Goal: Information Seeking & Learning: Learn about a topic

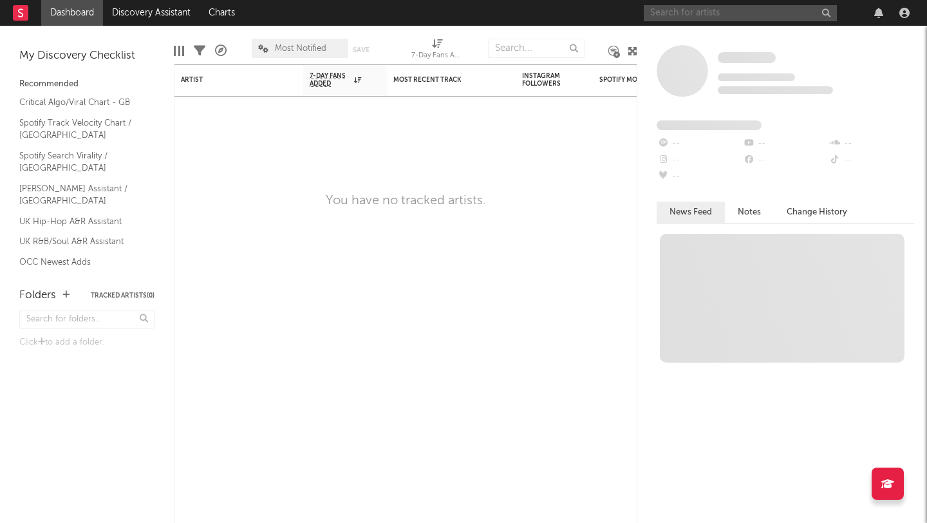
click at [752, 10] on input "text" at bounding box center [740, 13] width 193 height 16
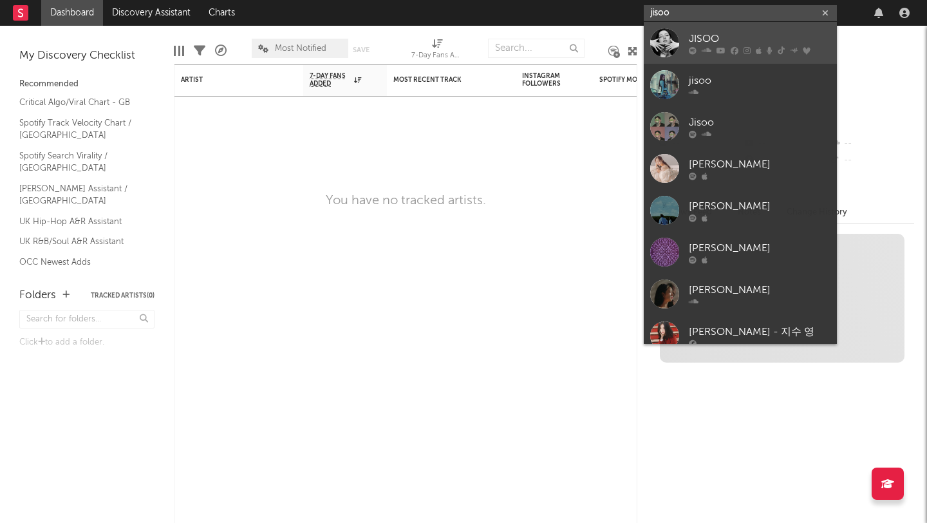
type input "jisoo"
click at [735, 46] on icon at bounding box center [735, 50] width 8 height 8
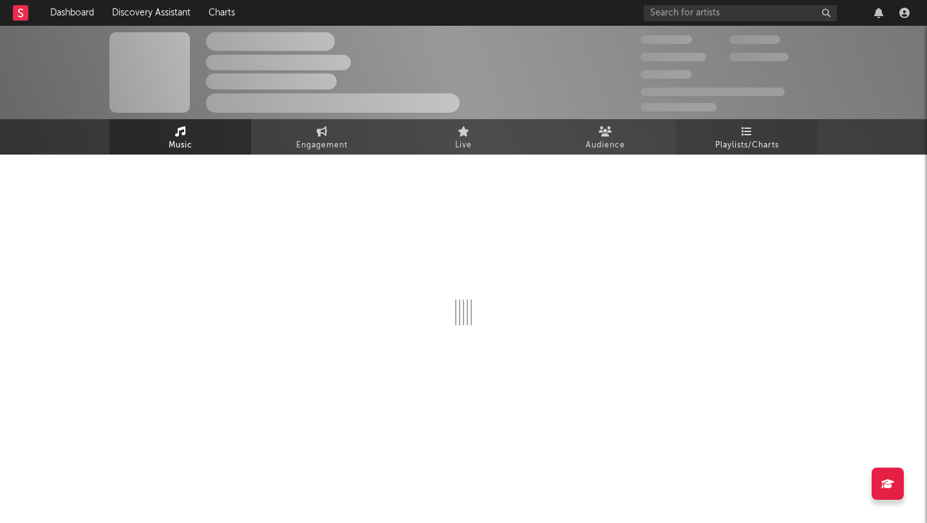
click at [746, 138] on span "Playlists/Charts" at bounding box center [748, 145] width 64 height 15
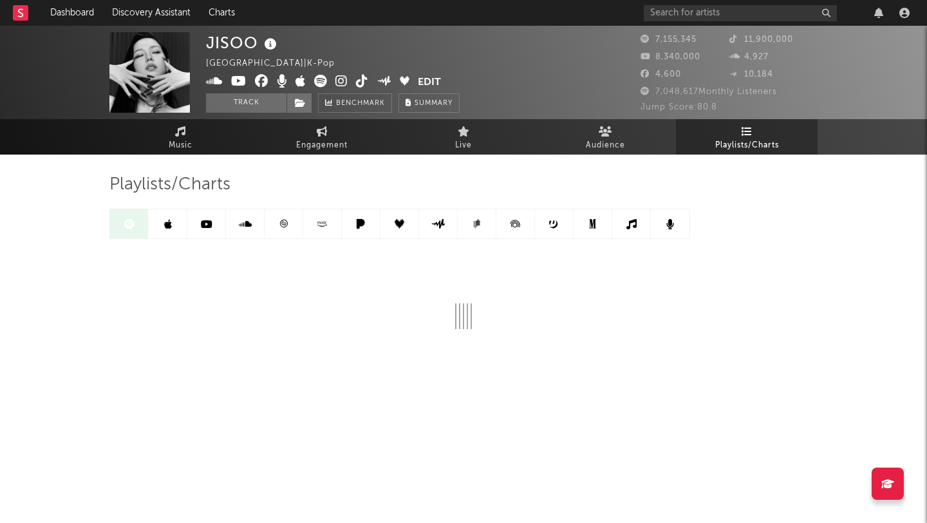
click at [775, 143] on span "Playlists/Charts" at bounding box center [748, 145] width 64 height 15
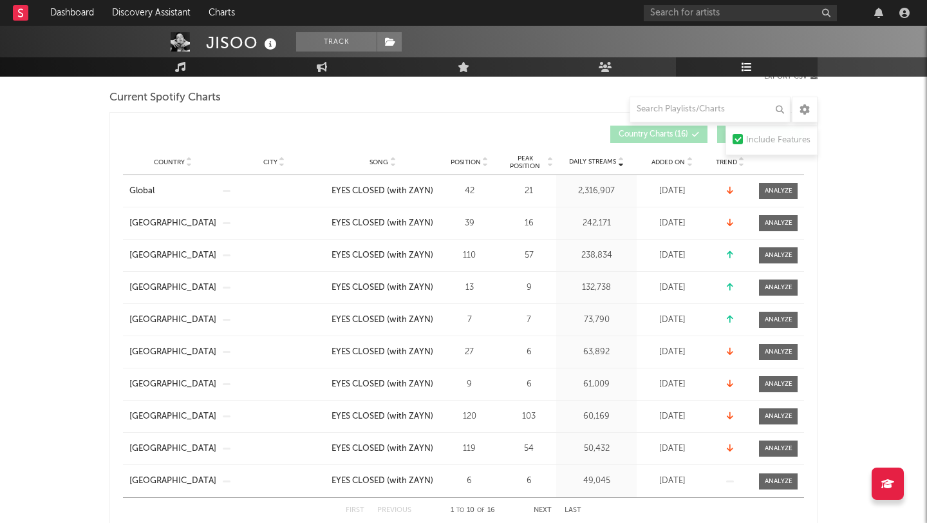
scroll to position [191, 0]
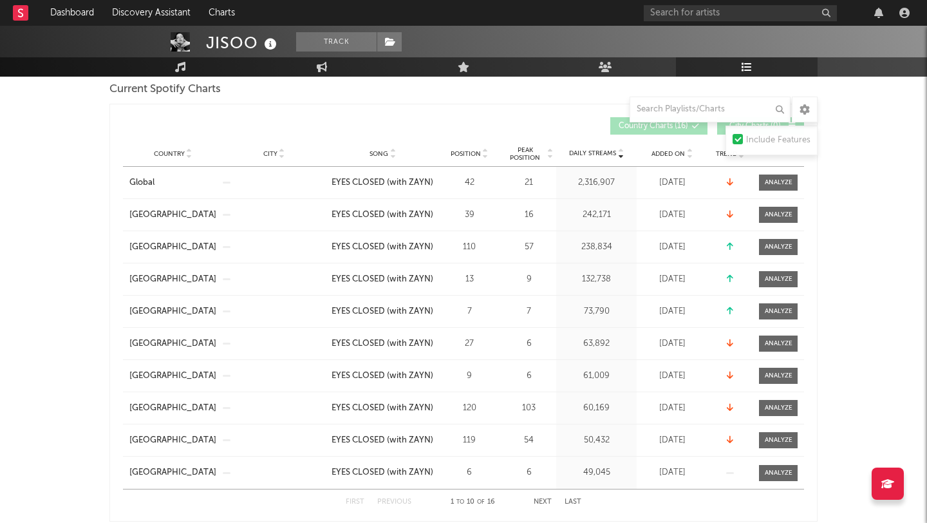
click at [544, 502] on button "Next" at bounding box center [543, 502] width 18 height 7
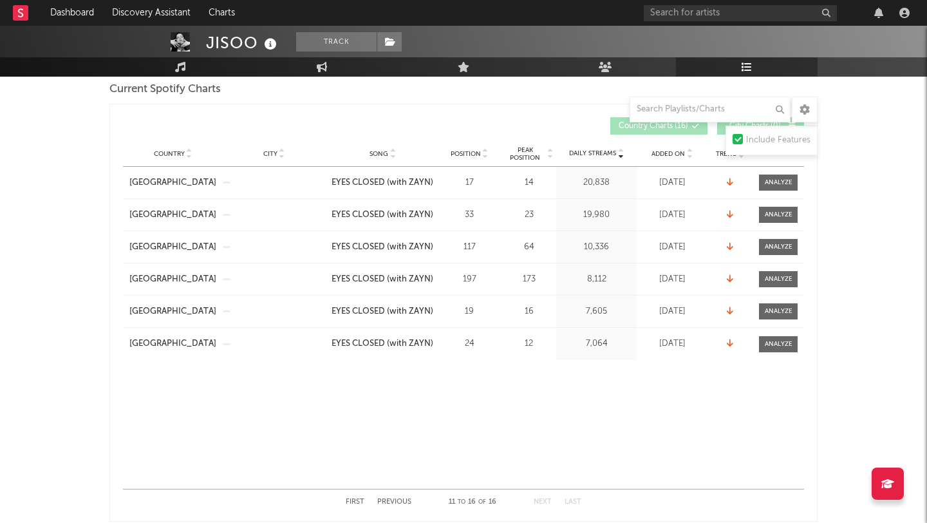
click at [384, 504] on button "Previous" at bounding box center [394, 502] width 34 height 7
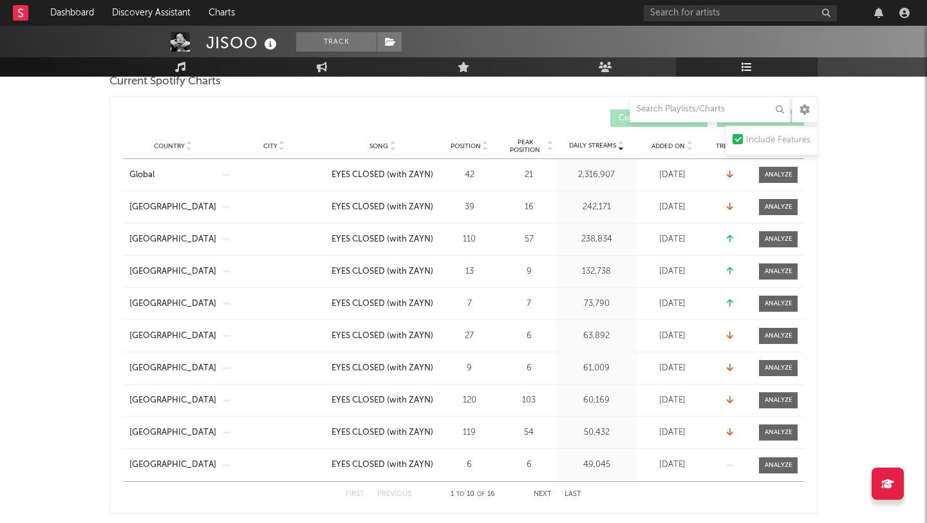
scroll to position [0, 0]
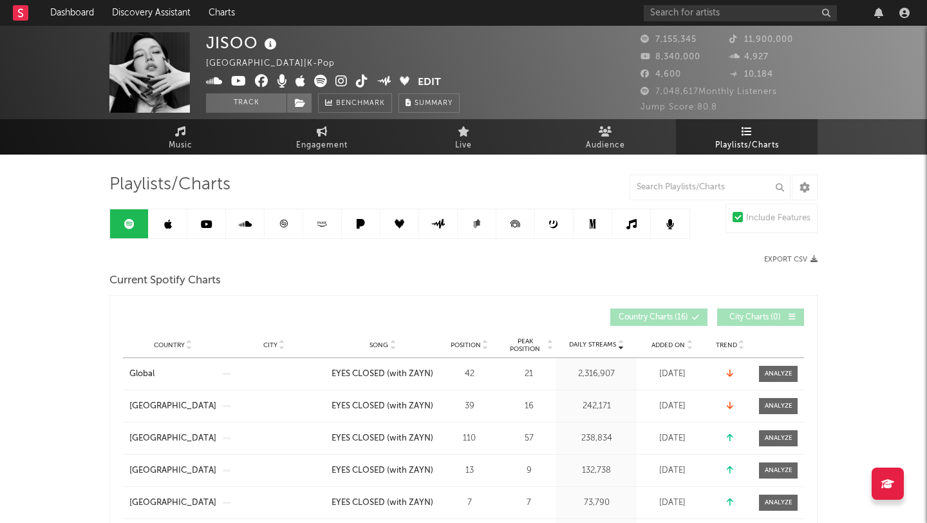
click at [176, 343] on span "Country" at bounding box center [169, 345] width 31 height 8
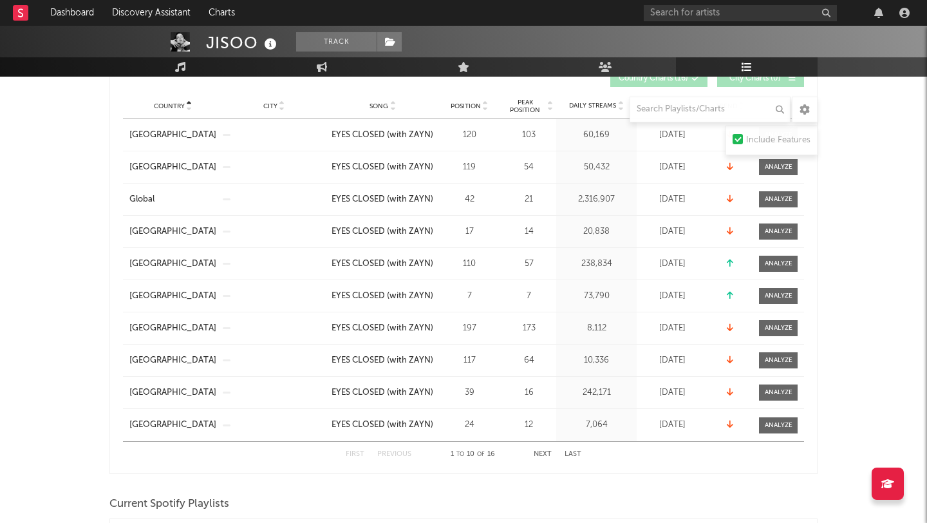
scroll to position [238, 0]
click at [544, 458] on button "Next" at bounding box center [543, 455] width 18 height 7
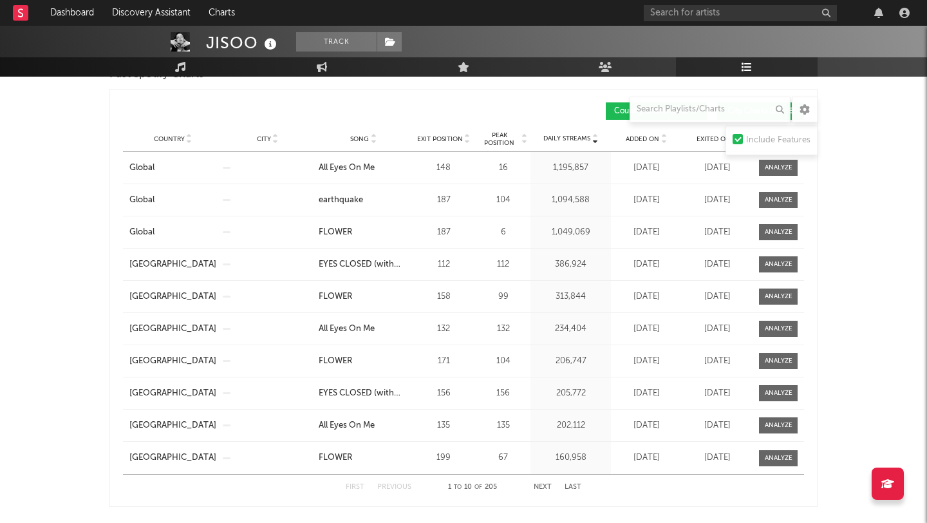
scroll to position [1137, 0]
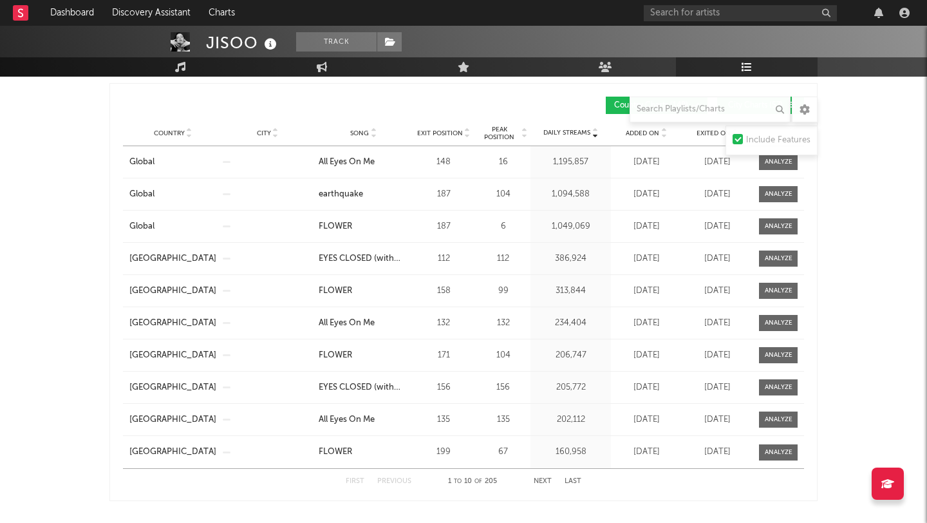
click at [549, 482] on button "Next" at bounding box center [543, 481] width 18 height 7
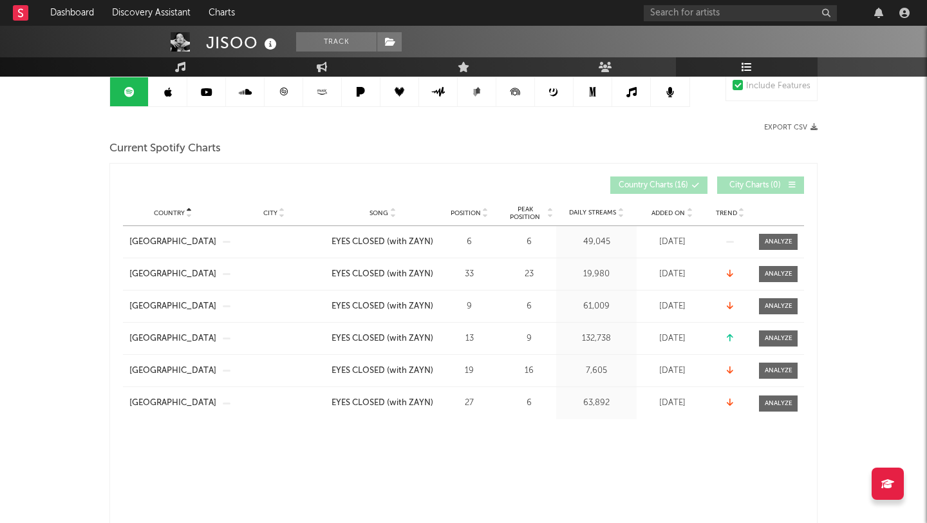
scroll to position [0, 0]
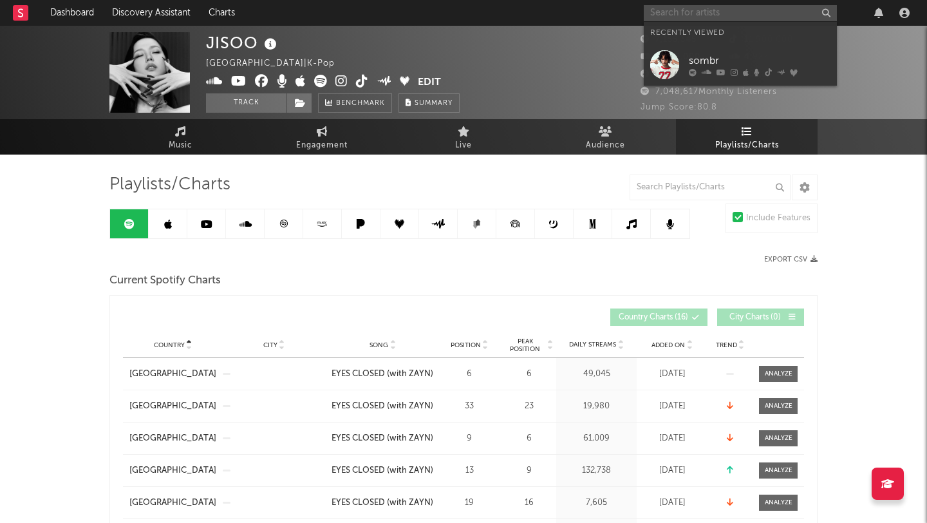
click at [726, 12] on input "text" at bounding box center [740, 13] width 193 height 16
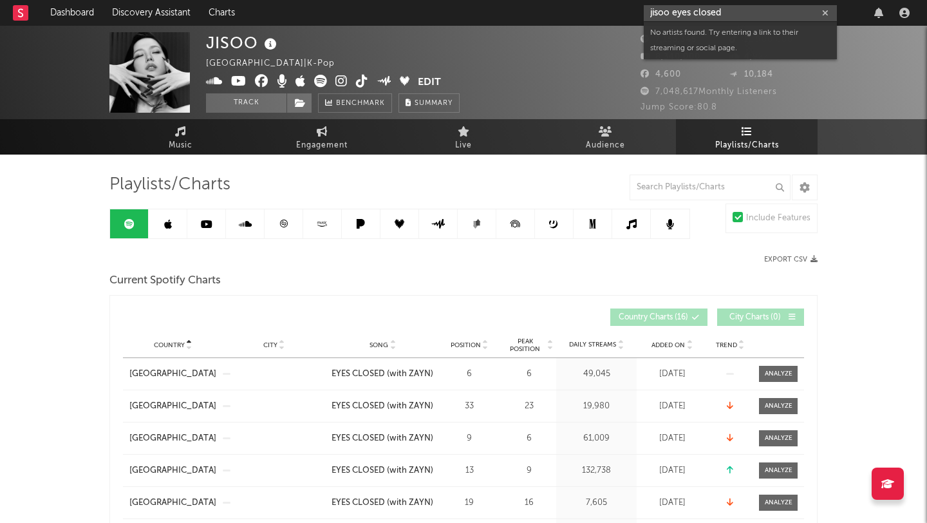
type input "jisoo eyes closed"
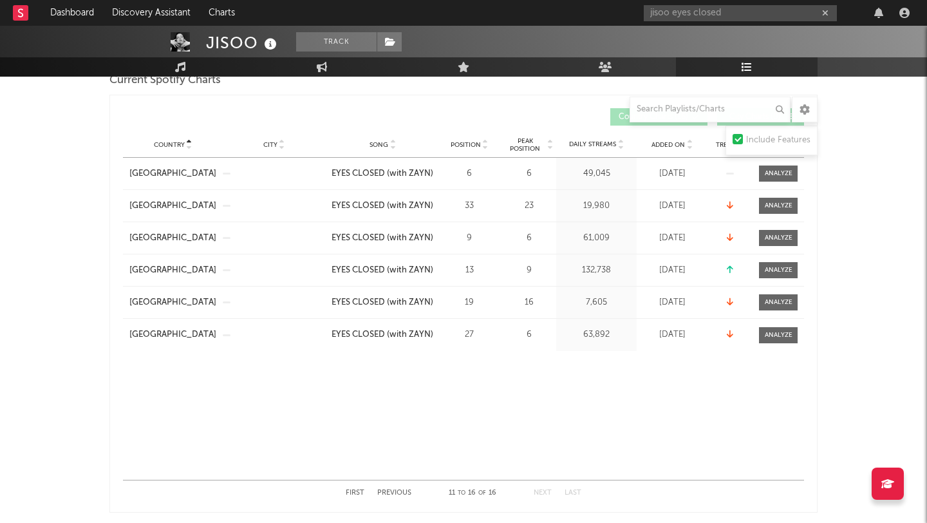
scroll to position [203, 0]
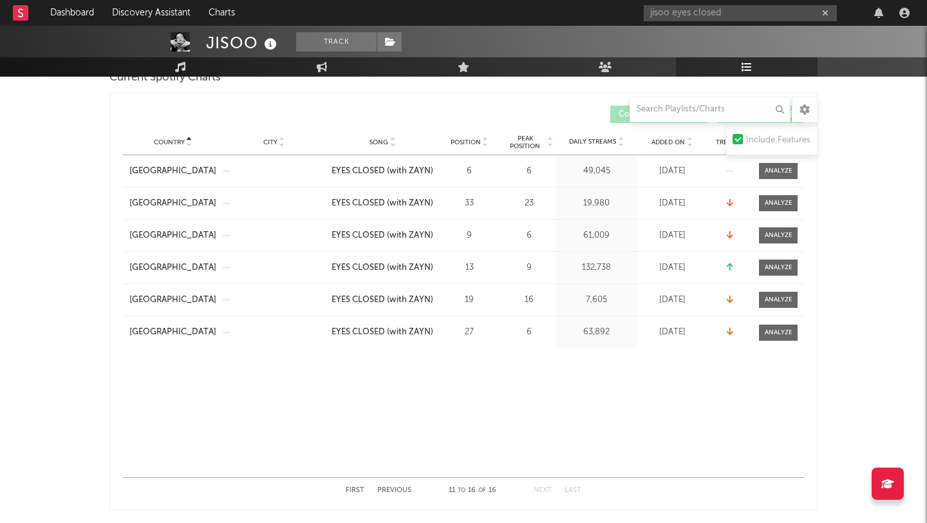
click at [390, 486] on div "First Previous 11 to 16 of 16 Next Last" at bounding box center [464, 490] width 236 height 25
click at [392, 491] on button "Previous" at bounding box center [394, 490] width 34 height 7
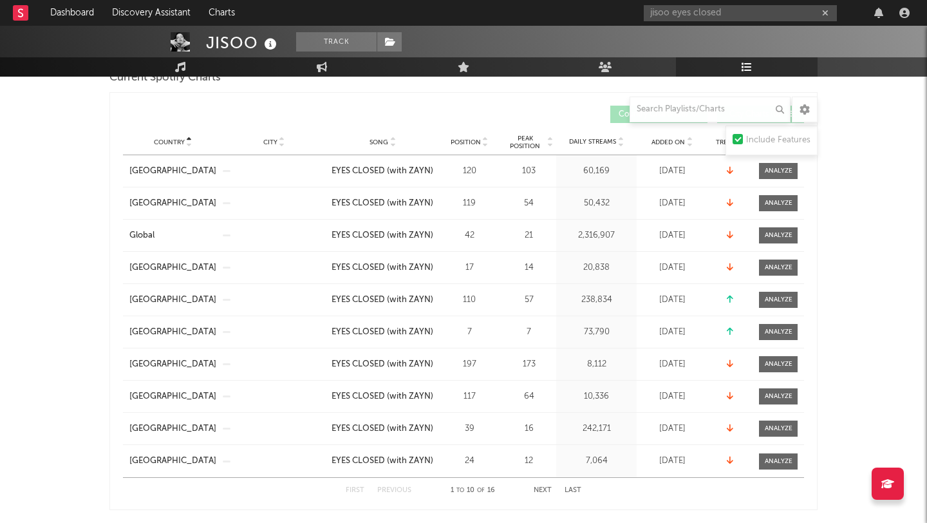
click at [392, 491] on button "Previous" at bounding box center [394, 490] width 34 height 7
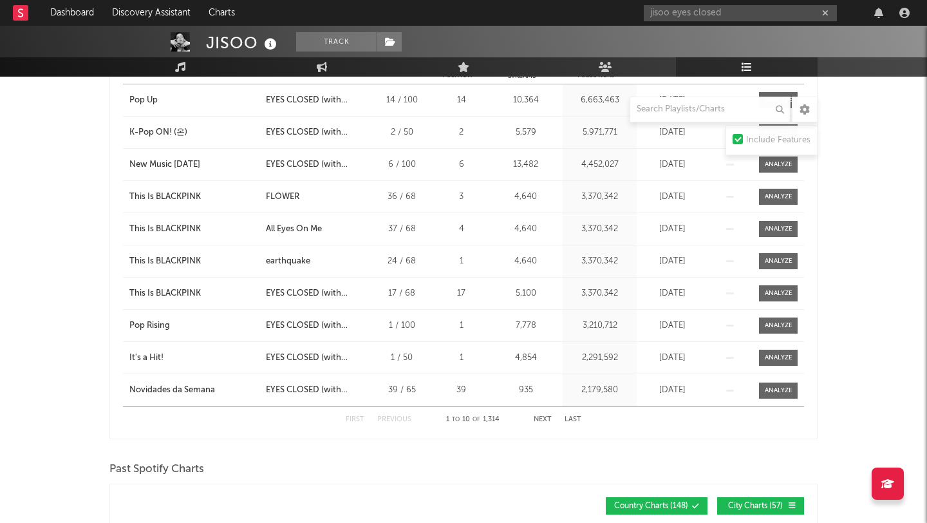
scroll to position [771, 0]
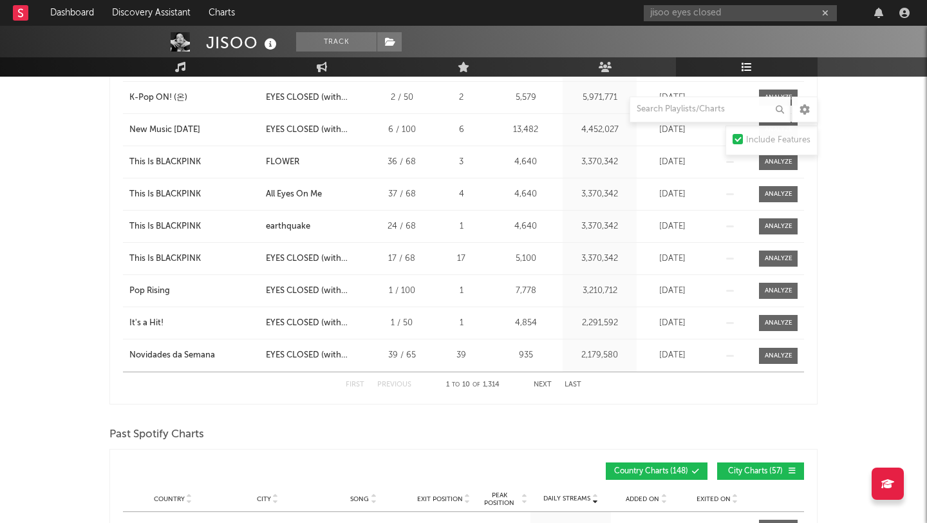
click at [539, 385] on button "Next" at bounding box center [543, 384] width 18 height 7
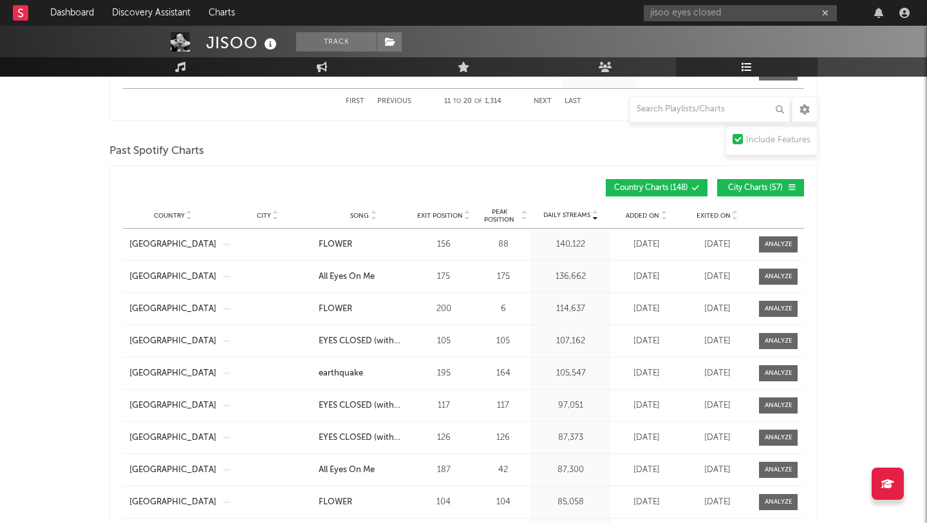
scroll to position [1119, 0]
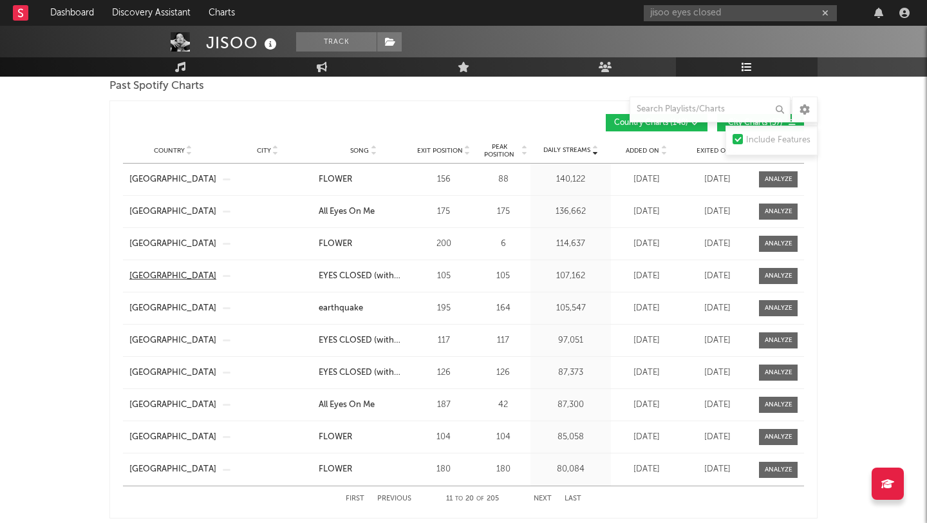
click at [175, 275] on div "[GEOGRAPHIC_DATA]" at bounding box center [172, 276] width 87 height 13
